Goal: Information Seeking & Learning: Learn about a topic

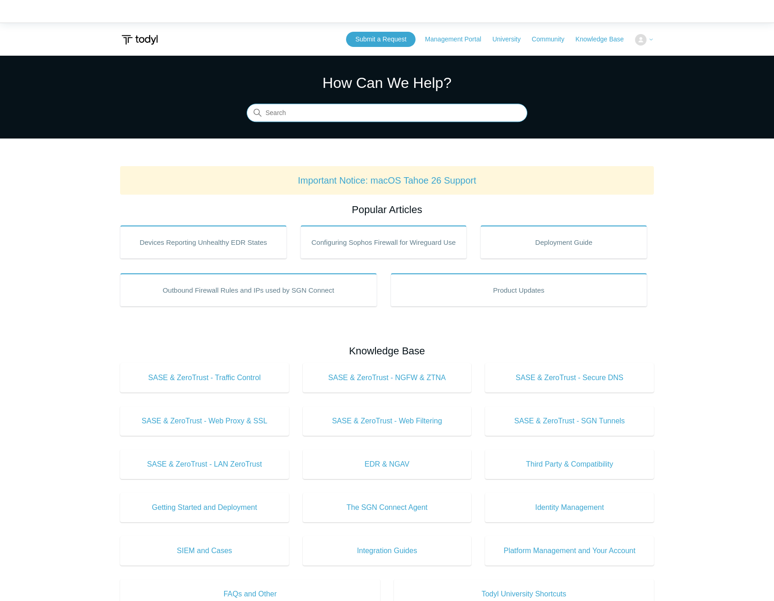
click at [468, 112] on input "Search" at bounding box center [387, 113] width 281 height 18
type input "sgn ip range"
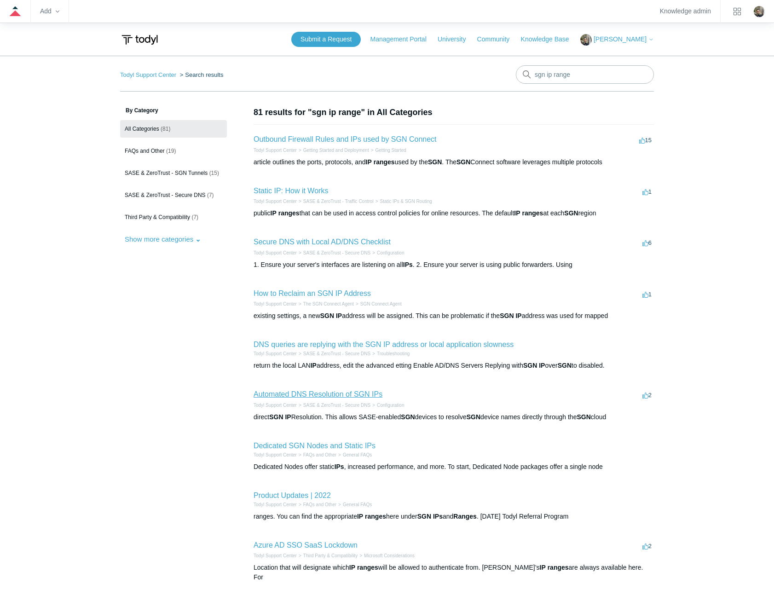
click at [372, 393] on link "Automated DNS Resolution of SGN IPs" at bounding box center [317, 394] width 129 height 8
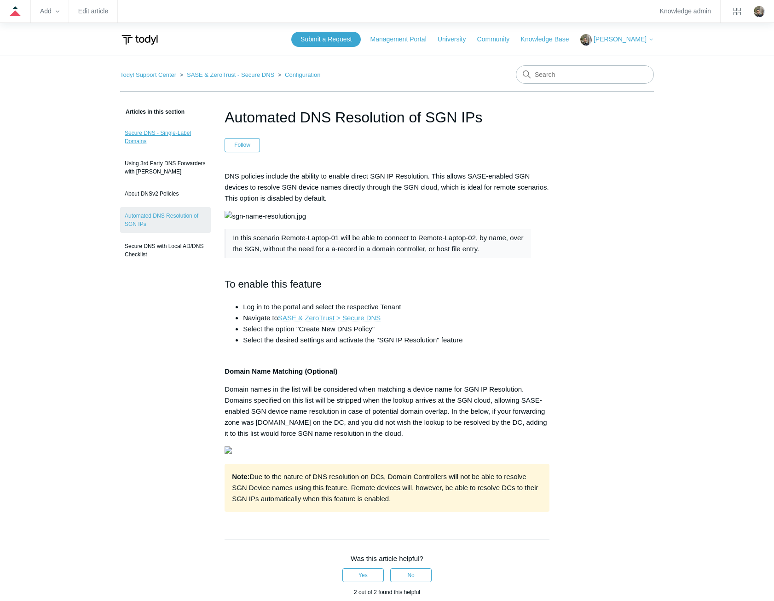
click at [146, 133] on link "Secure DNS - Single-Label Domains" at bounding box center [165, 137] width 91 height 26
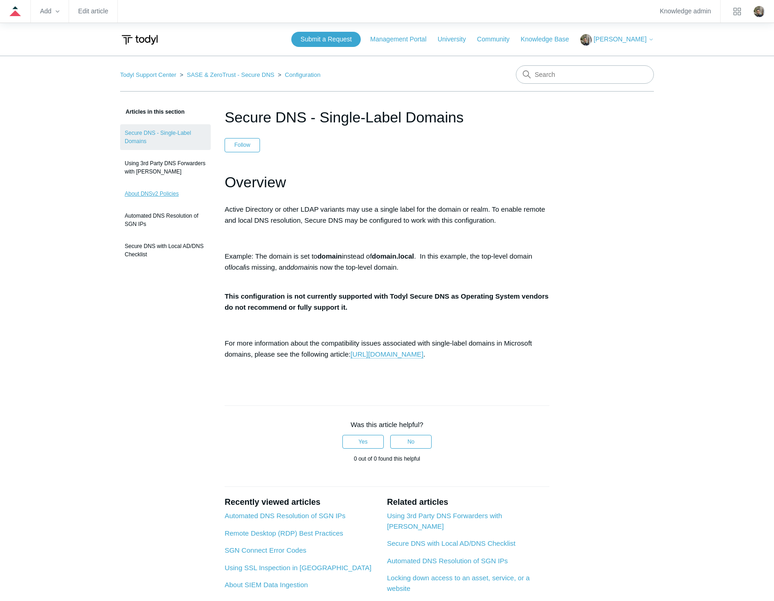
click at [139, 192] on link "About DNSv2 Policies" at bounding box center [165, 193] width 91 height 17
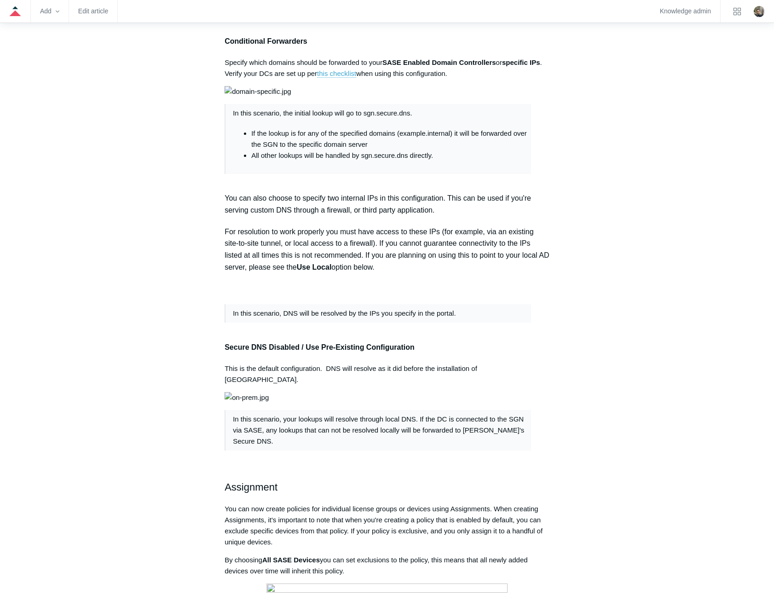
scroll to position [644, 0]
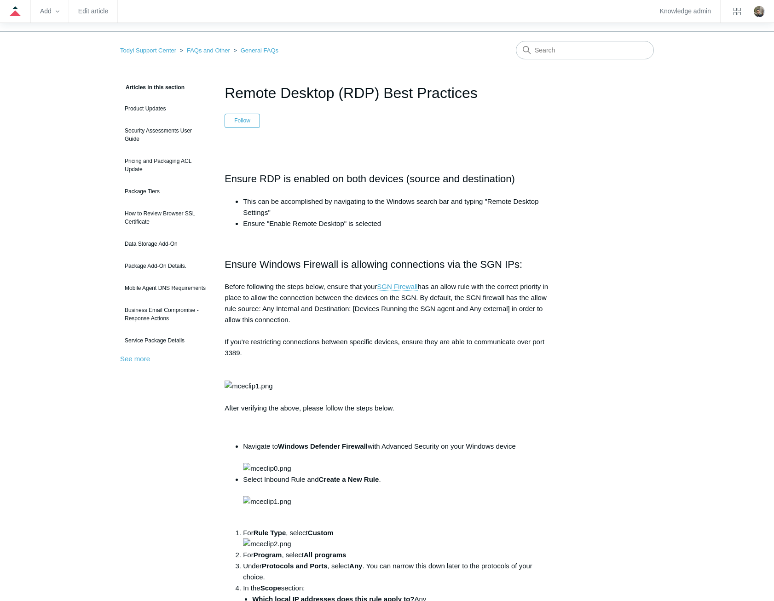
scroll to position [46, 0]
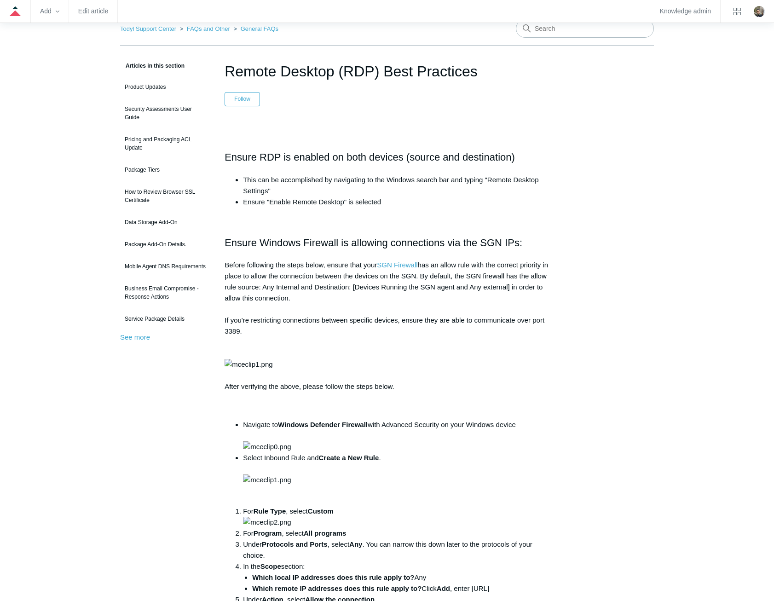
click at [272, 370] on img at bounding box center [248, 364] width 48 height 11
